Goal: Task Accomplishment & Management: Use online tool/utility

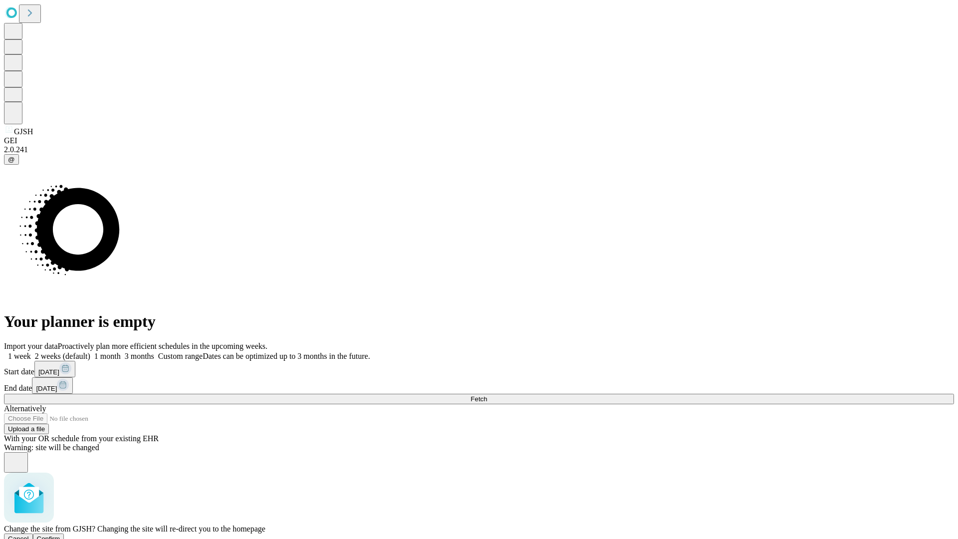
click at [60, 535] on span "Confirm" at bounding box center [48, 538] width 23 height 7
click at [31, 352] on label "1 week" at bounding box center [17, 356] width 27 height 8
click at [487, 395] on span "Fetch" at bounding box center [479, 398] width 16 height 7
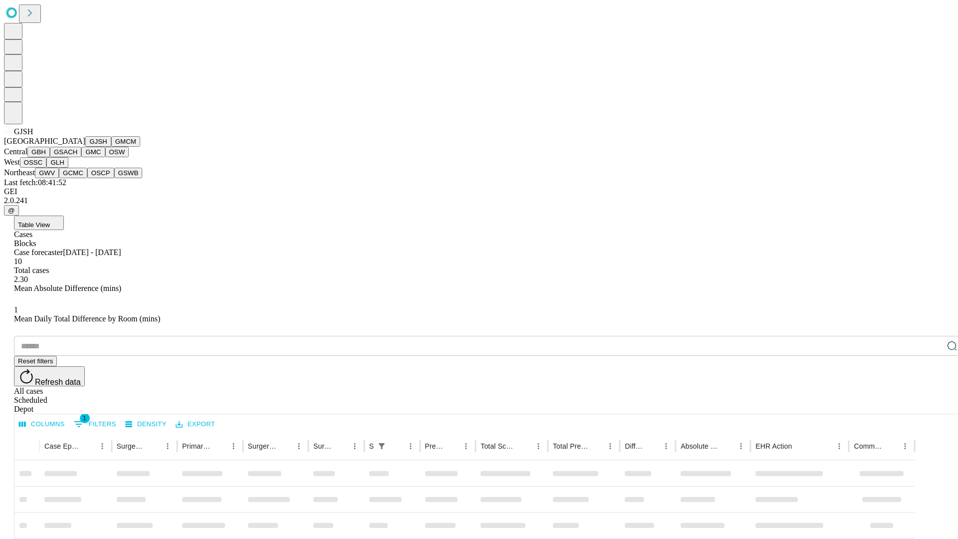
click at [111, 147] on button "GMCM" at bounding box center [125, 141] width 29 height 10
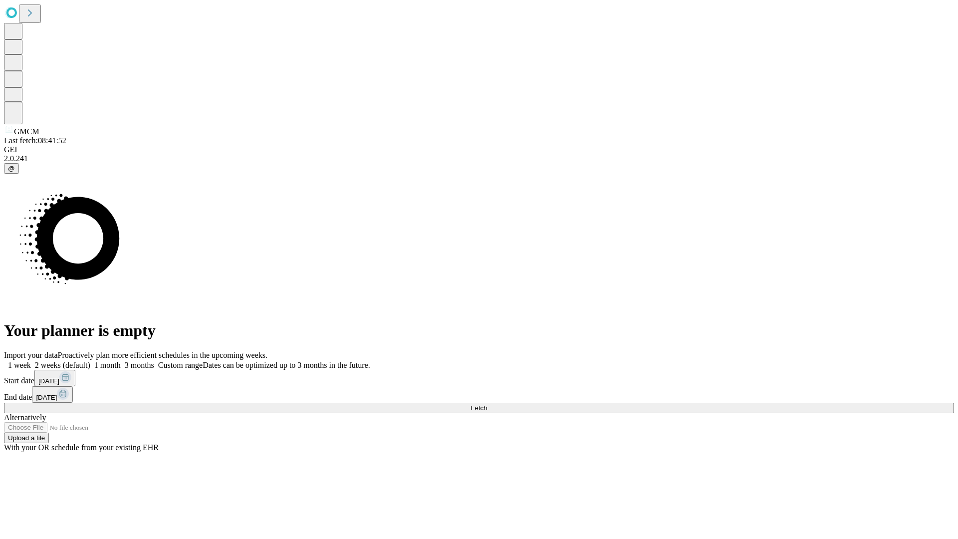
click at [31, 361] on label "1 week" at bounding box center [17, 365] width 27 height 8
click at [487, 404] on span "Fetch" at bounding box center [479, 407] width 16 height 7
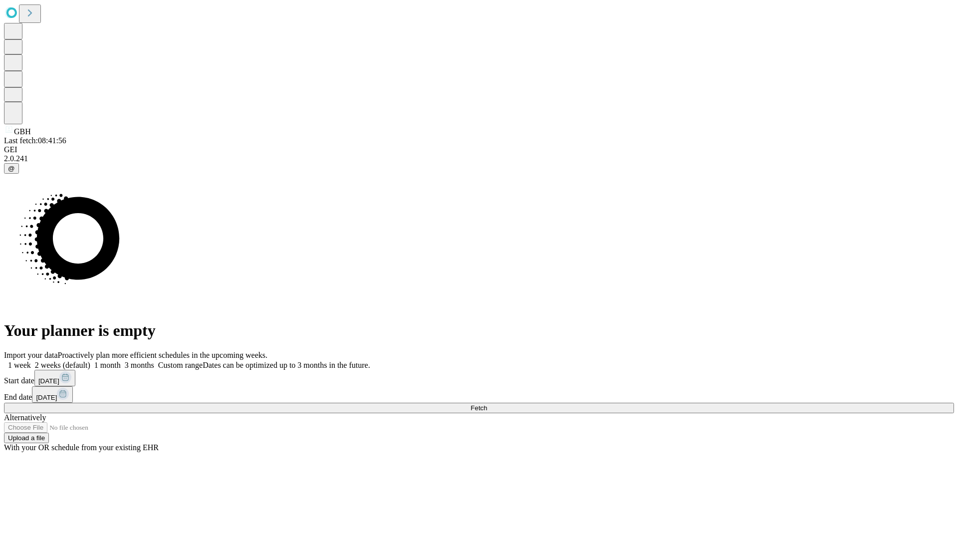
click at [31, 361] on label "1 week" at bounding box center [17, 365] width 27 height 8
click at [487, 404] on span "Fetch" at bounding box center [479, 407] width 16 height 7
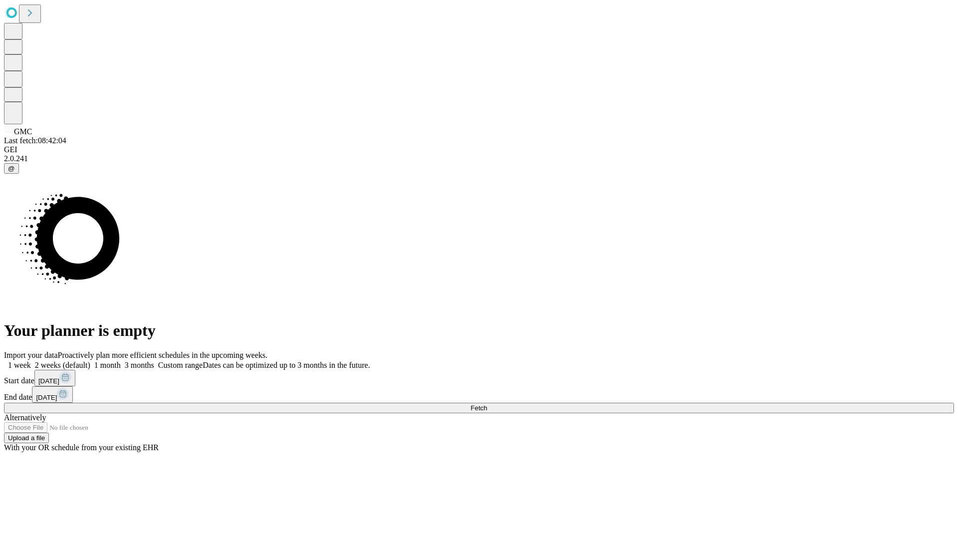
click at [31, 361] on label "1 week" at bounding box center [17, 365] width 27 height 8
click at [487, 404] on span "Fetch" at bounding box center [479, 407] width 16 height 7
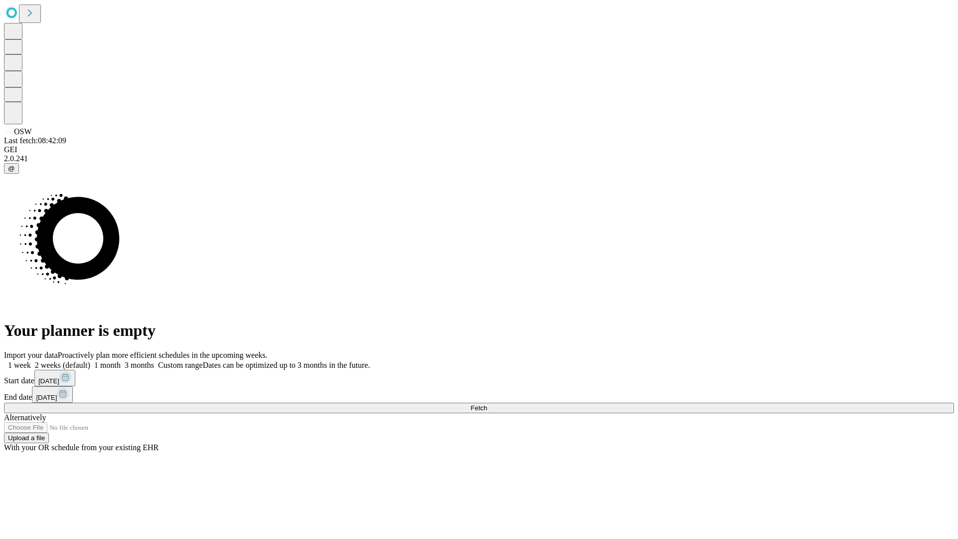
click at [487, 404] on span "Fetch" at bounding box center [479, 407] width 16 height 7
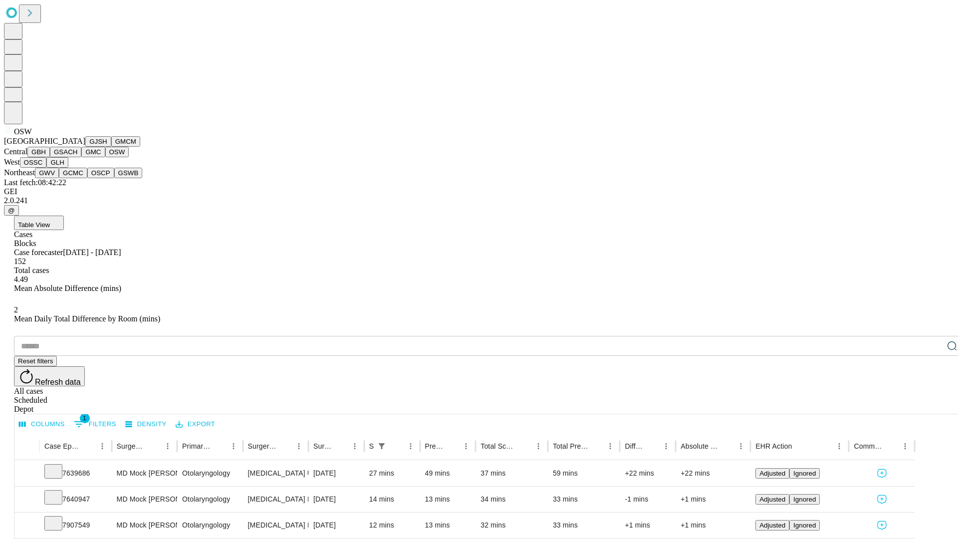
click at [47, 168] on button "OSSC" at bounding box center [33, 162] width 27 height 10
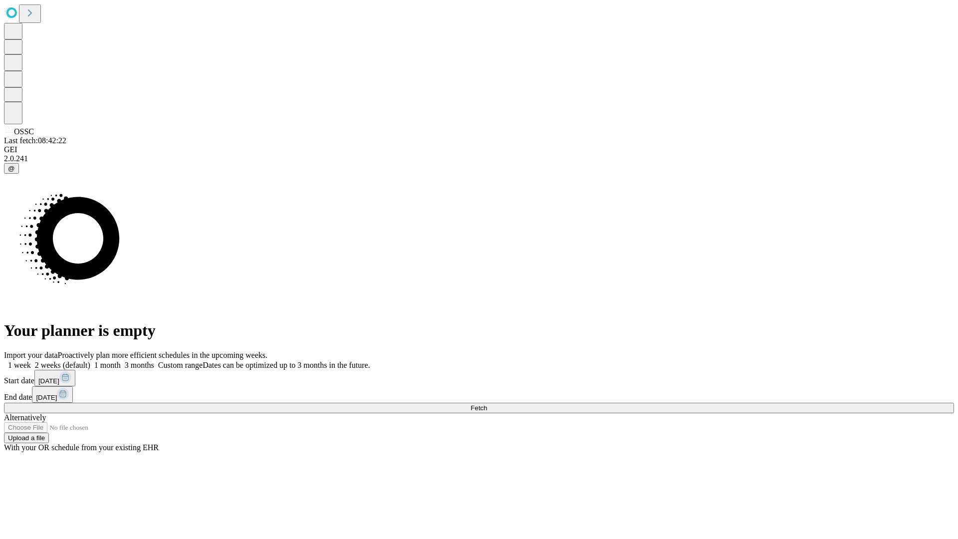
click at [31, 361] on label "1 week" at bounding box center [17, 365] width 27 height 8
click at [487, 404] on span "Fetch" at bounding box center [479, 407] width 16 height 7
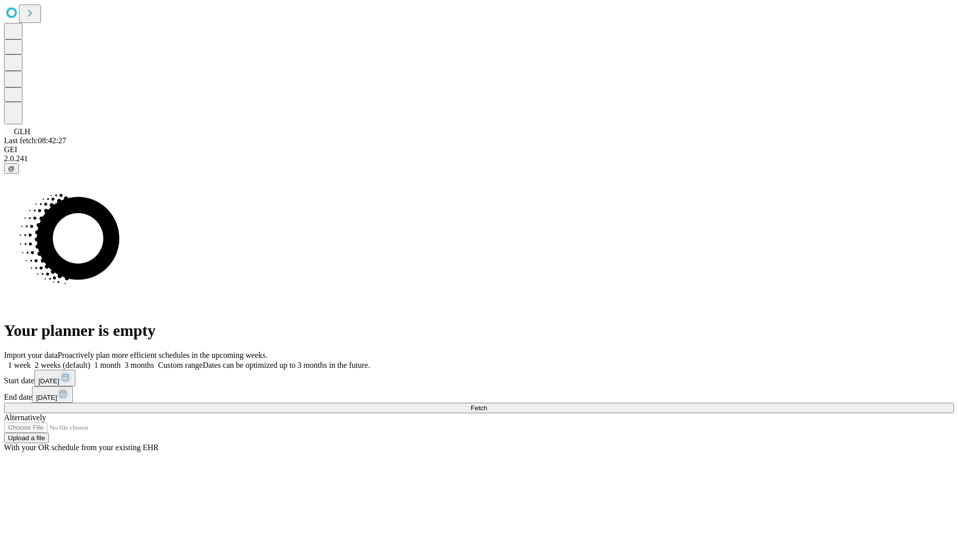
click at [31, 361] on label "1 week" at bounding box center [17, 365] width 27 height 8
click at [487, 404] on span "Fetch" at bounding box center [479, 407] width 16 height 7
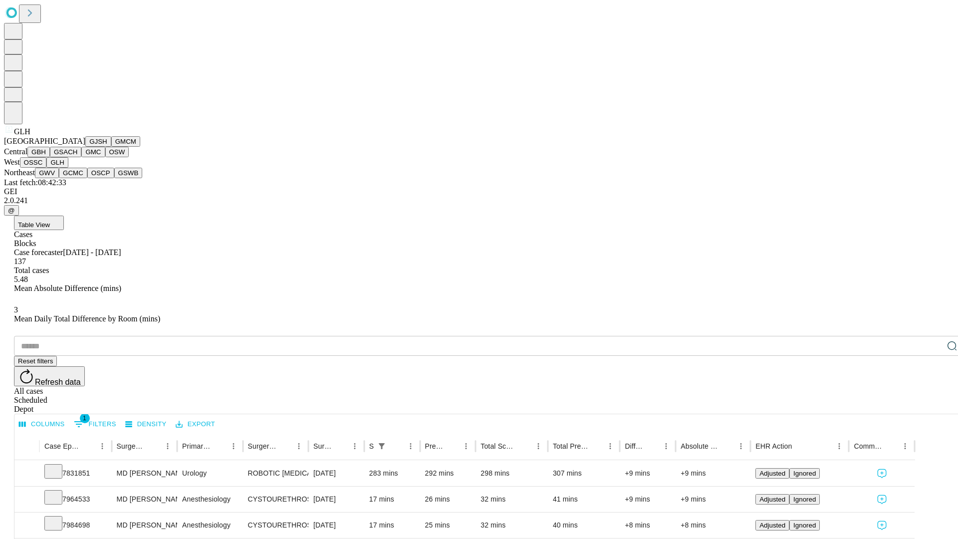
click at [59, 178] on button "GWV" at bounding box center [47, 173] width 24 height 10
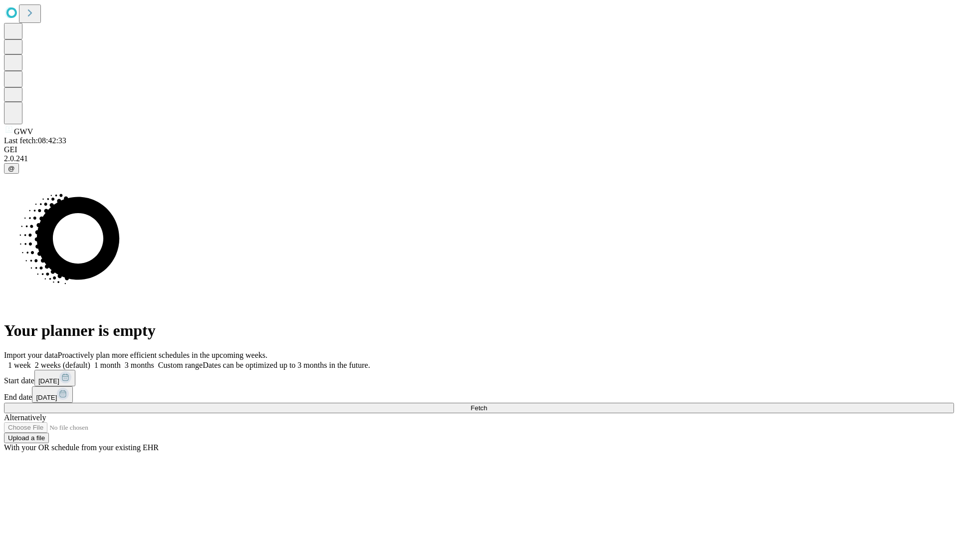
click at [31, 361] on label "1 week" at bounding box center [17, 365] width 27 height 8
click at [487, 404] on span "Fetch" at bounding box center [479, 407] width 16 height 7
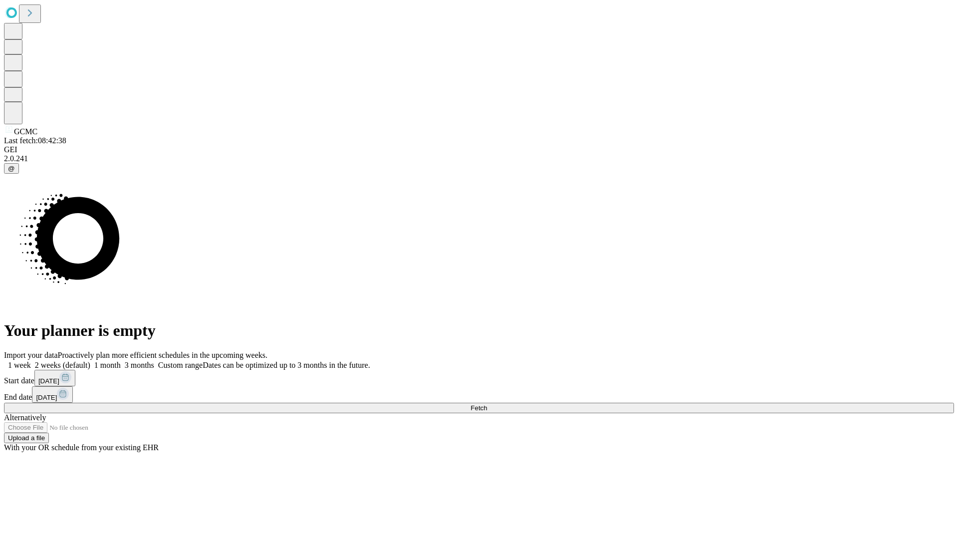
click at [31, 361] on label "1 week" at bounding box center [17, 365] width 27 height 8
click at [487, 404] on span "Fetch" at bounding box center [479, 407] width 16 height 7
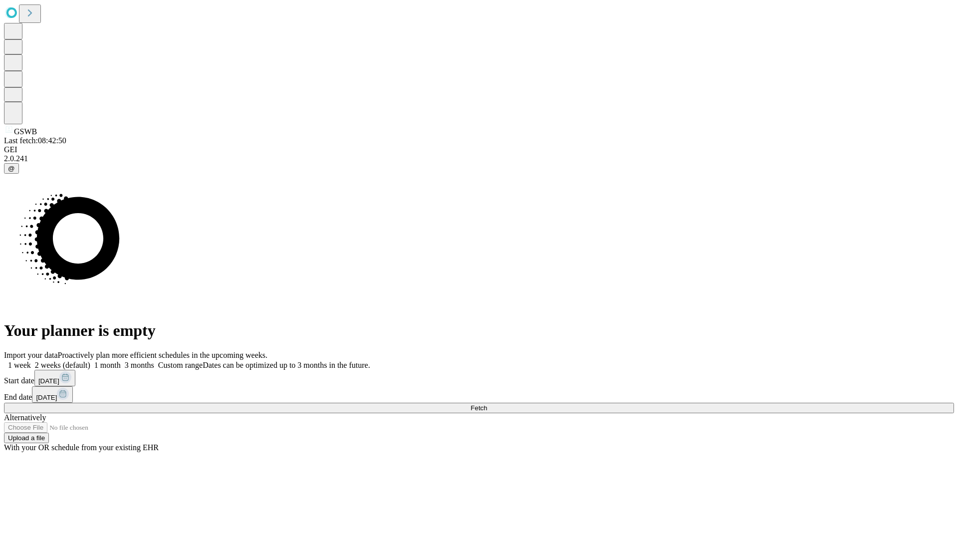
click at [31, 361] on label "1 week" at bounding box center [17, 365] width 27 height 8
click at [487, 404] on span "Fetch" at bounding box center [479, 407] width 16 height 7
